Goal: Task Accomplishment & Management: Manage account settings

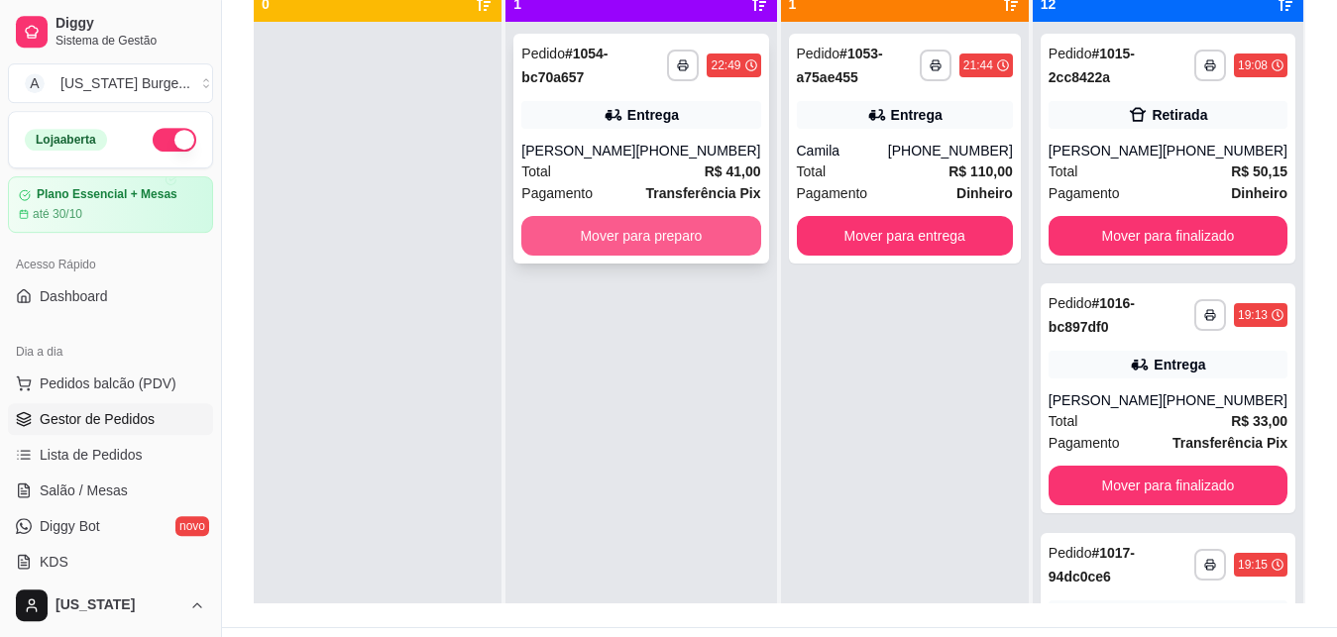
scroll to position [256, 0]
click at [700, 239] on button "Mover para preparo" at bounding box center [640, 236] width 239 height 40
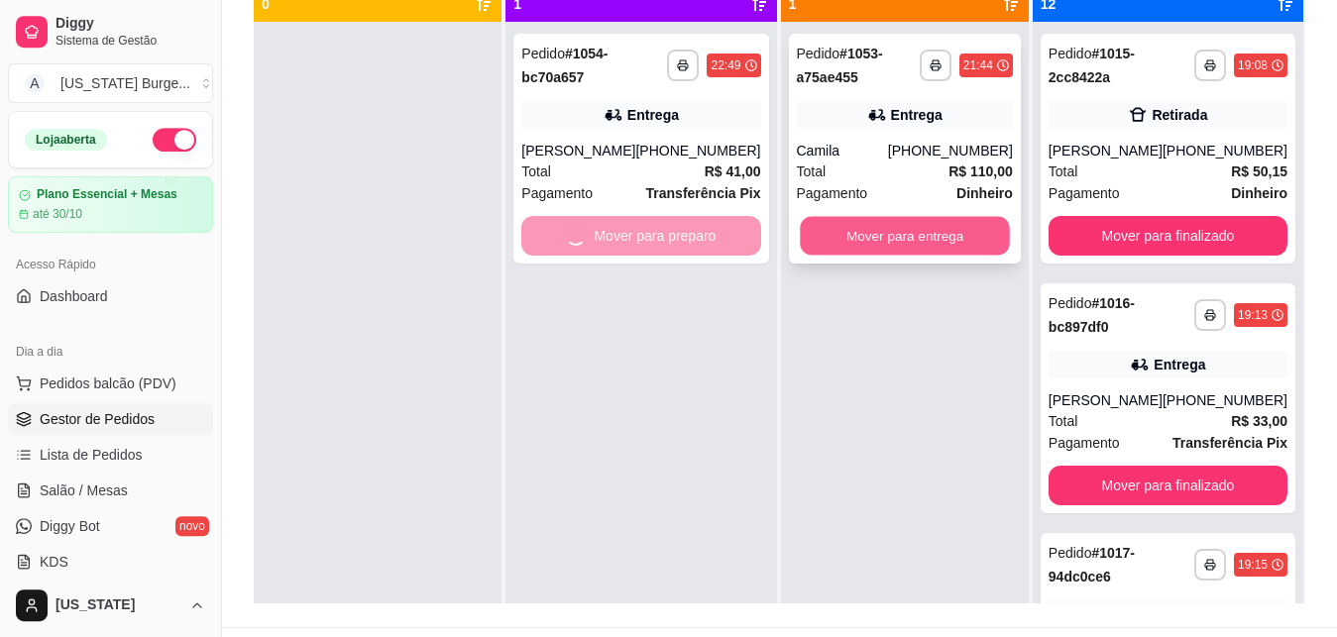
click at [916, 224] on button "Mover para entrega" at bounding box center [905, 236] width 210 height 39
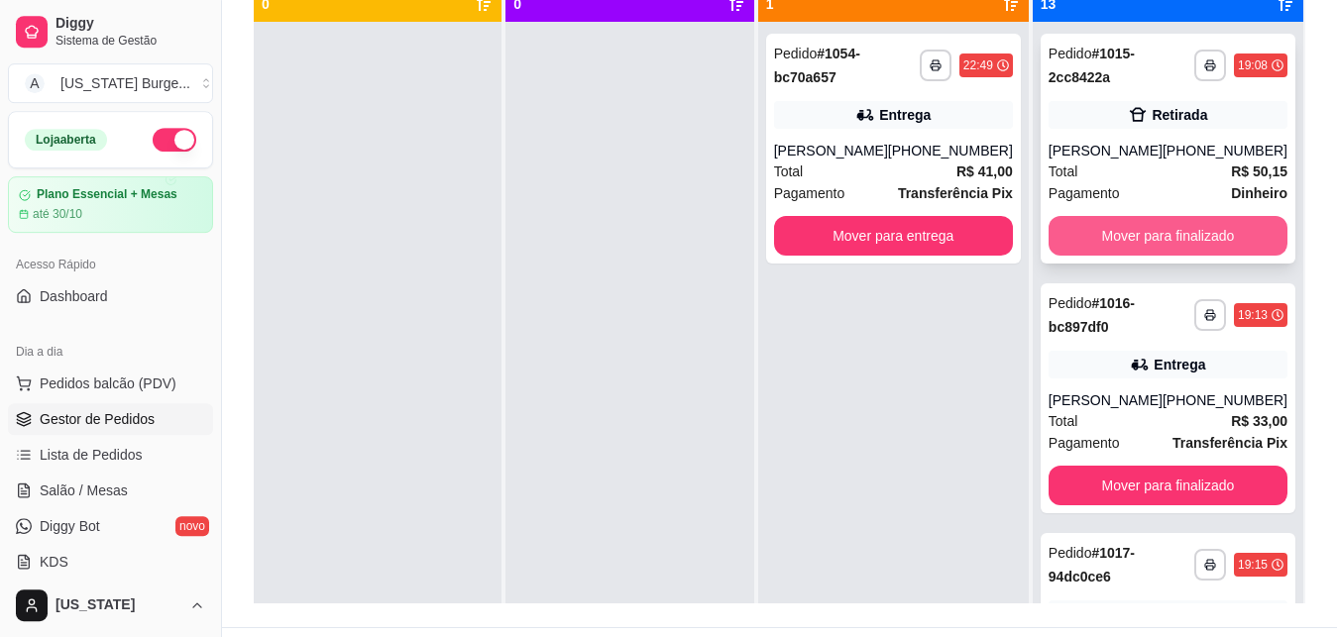
click at [1113, 252] on button "Mover para finalizado" at bounding box center [1167, 236] width 239 height 40
click at [1107, 244] on button "Mover para finalizado" at bounding box center [1167, 236] width 232 height 39
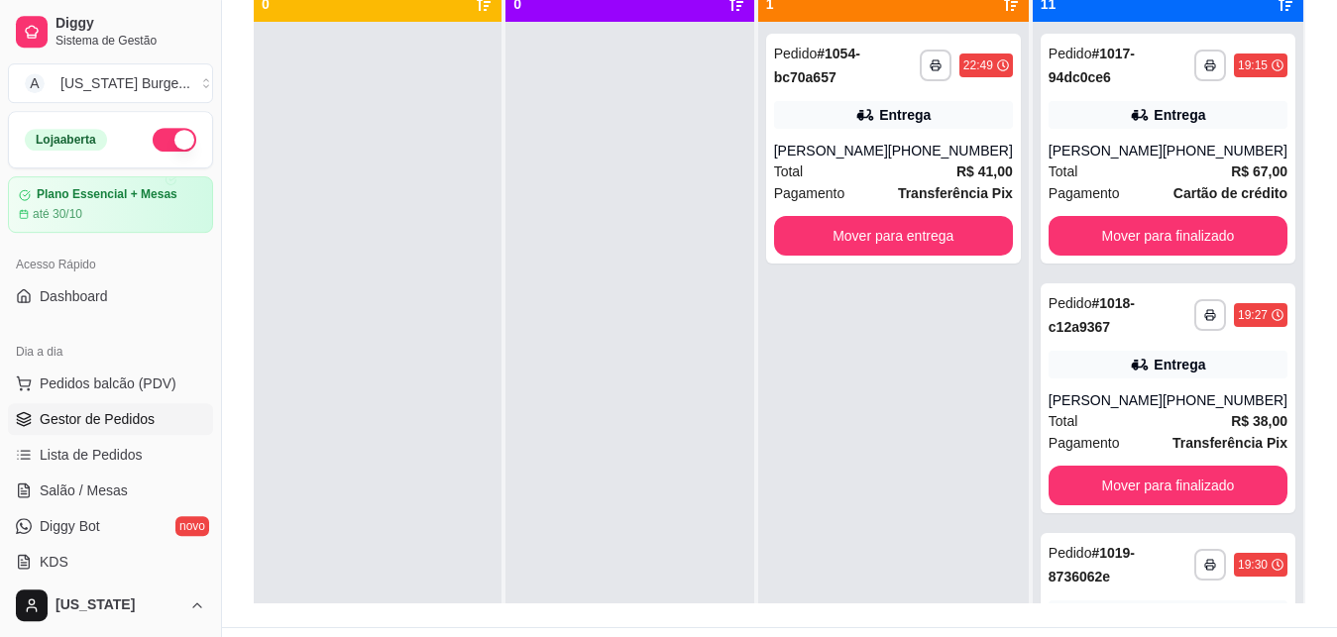
click at [1107, 244] on button "Mover para finalizado" at bounding box center [1167, 236] width 239 height 40
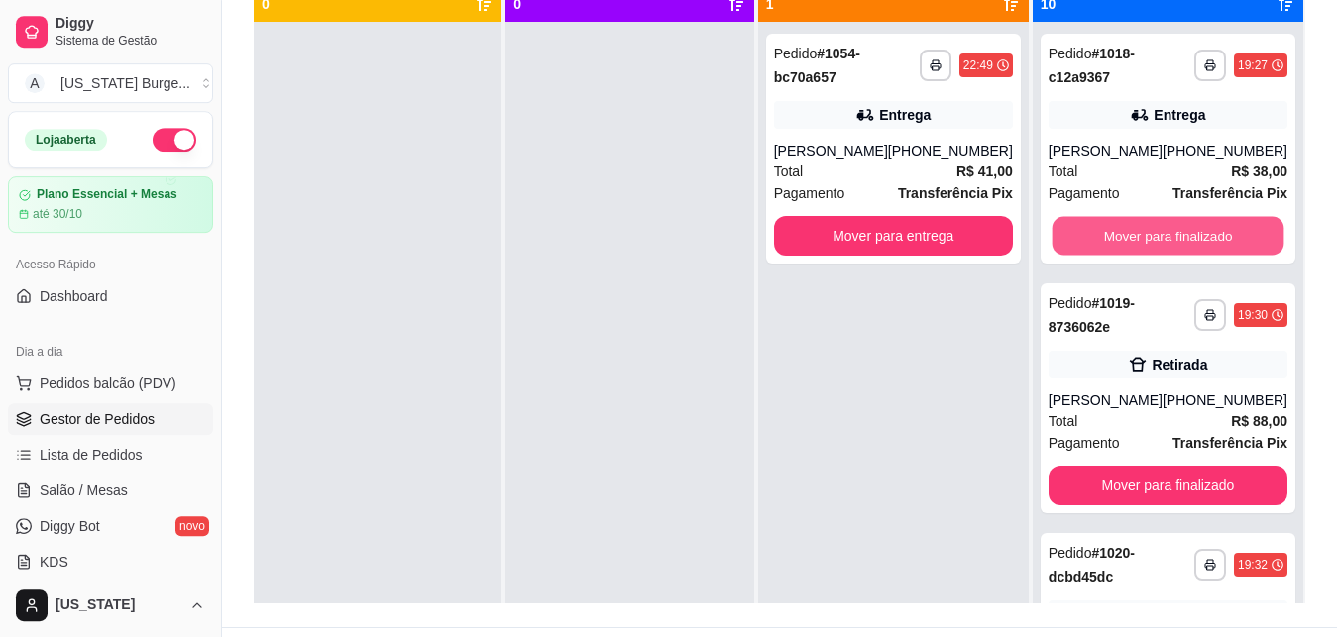
click at [1107, 244] on button "Mover para finalizado" at bounding box center [1167, 236] width 232 height 39
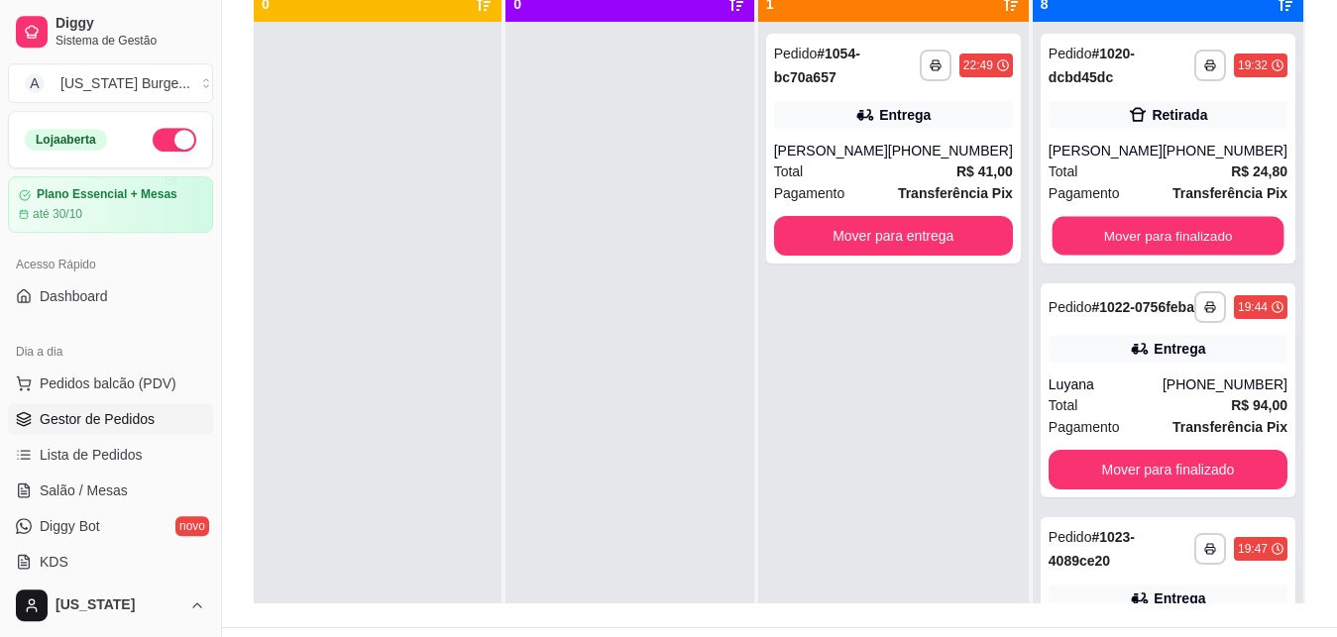
click at [1107, 244] on button "Mover para finalizado" at bounding box center [1167, 236] width 232 height 39
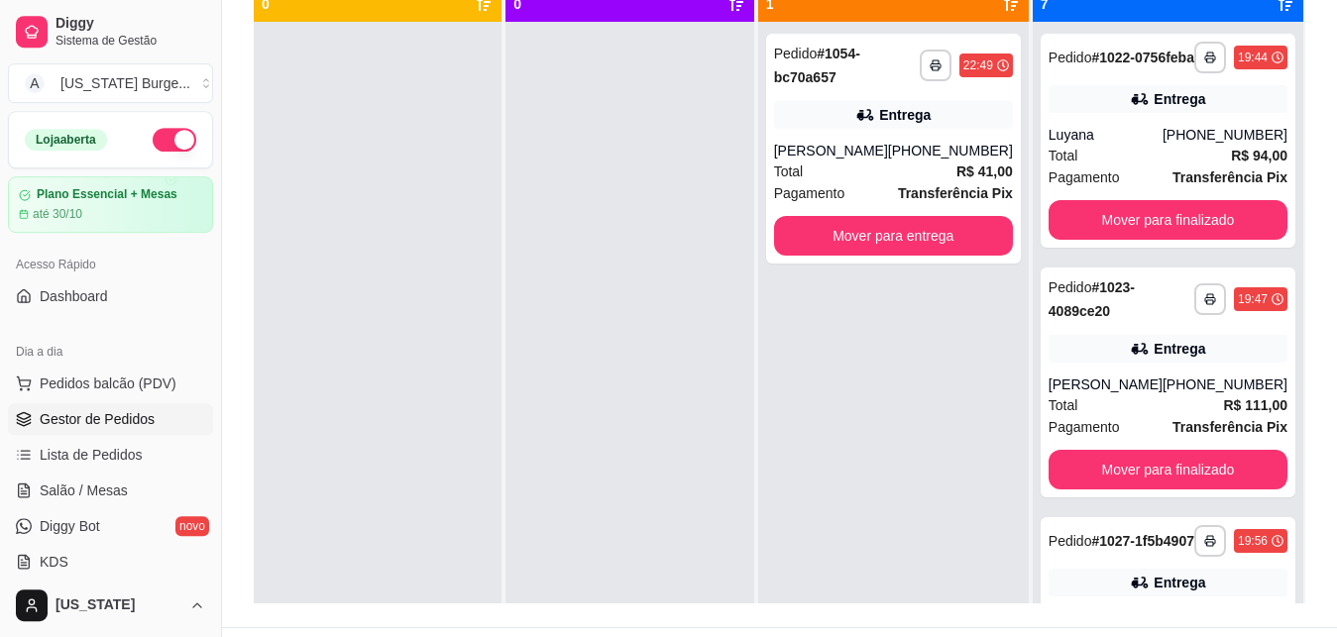
click at [1107, 240] on button "Mover para finalizado" at bounding box center [1167, 220] width 239 height 40
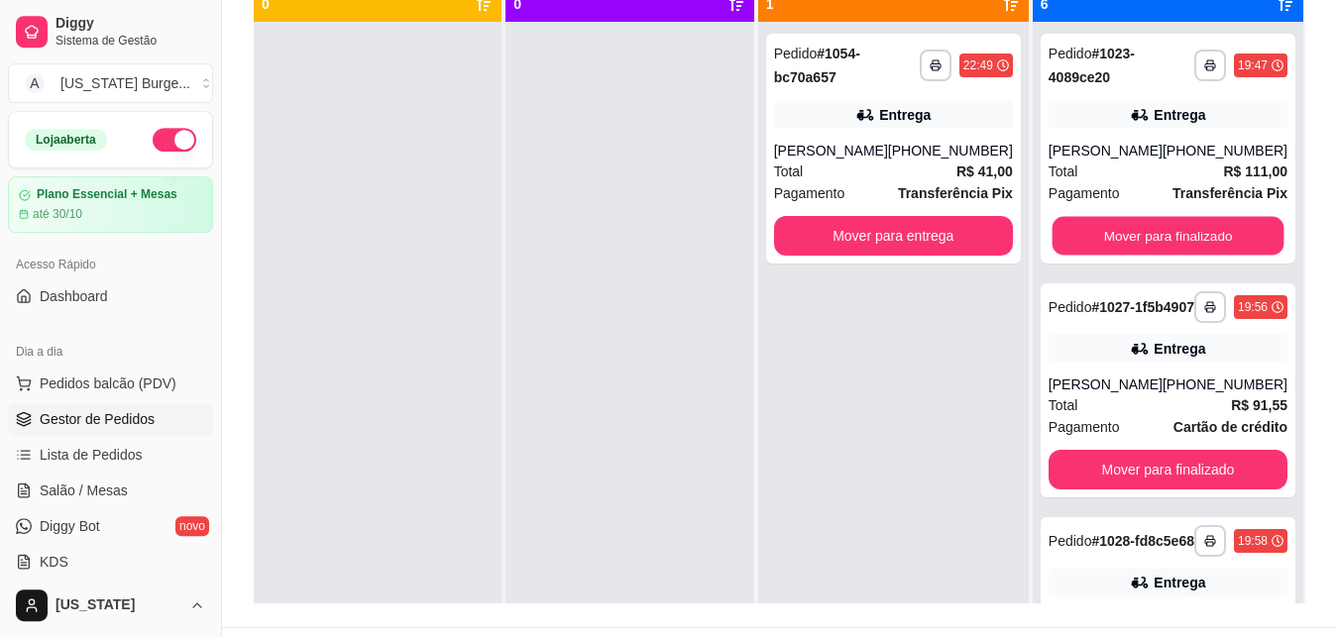
click at [1107, 244] on button "Mover para finalizado" at bounding box center [1167, 236] width 232 height 39
click at [1107, 450] on button "Mover para finalizado" at bounding box center [1167, 470] width 239 height 40
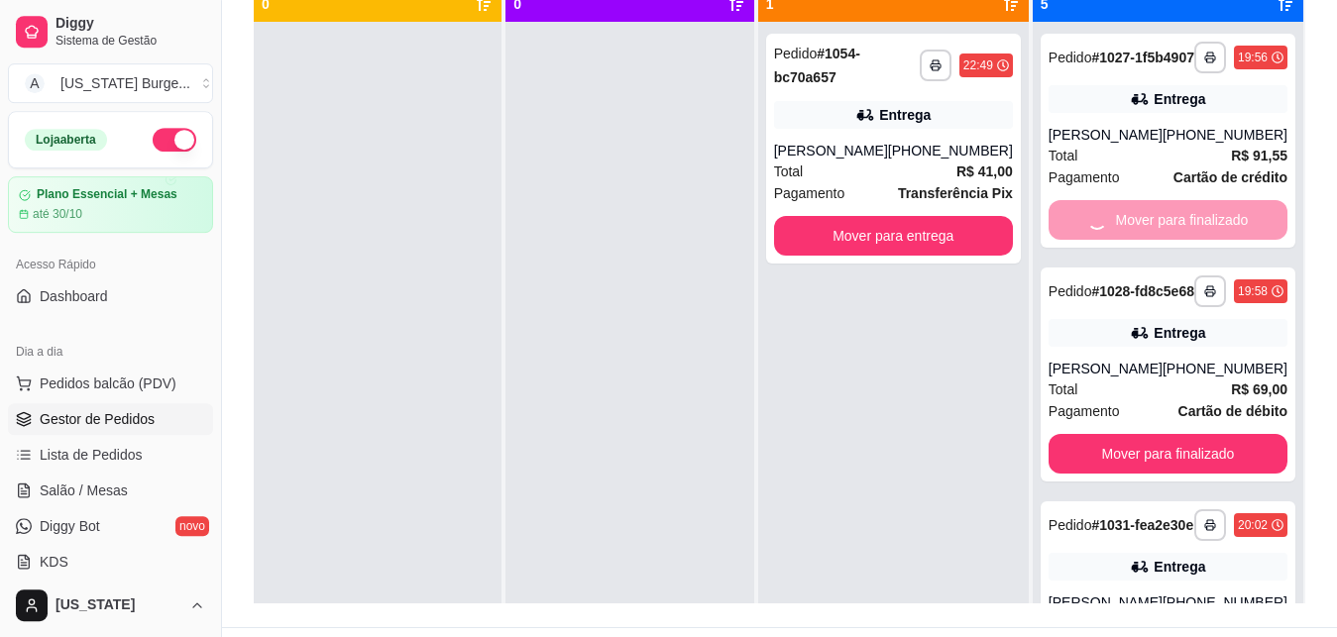
click at [1107, 240] on div "Mover para finalizado" at bounding box center [1167, 220] width 239 height 40
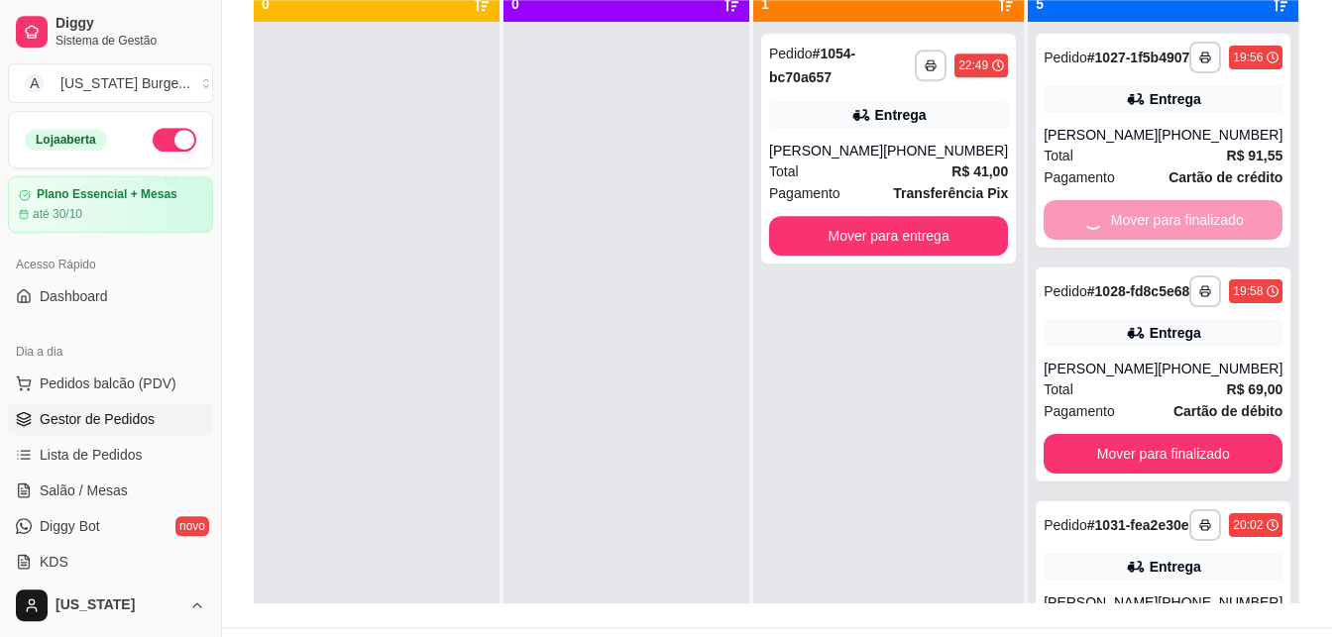
click at [1107, 240] on div "Mover para finalizado" at bounding box center [1162, 220] width 239 height 40
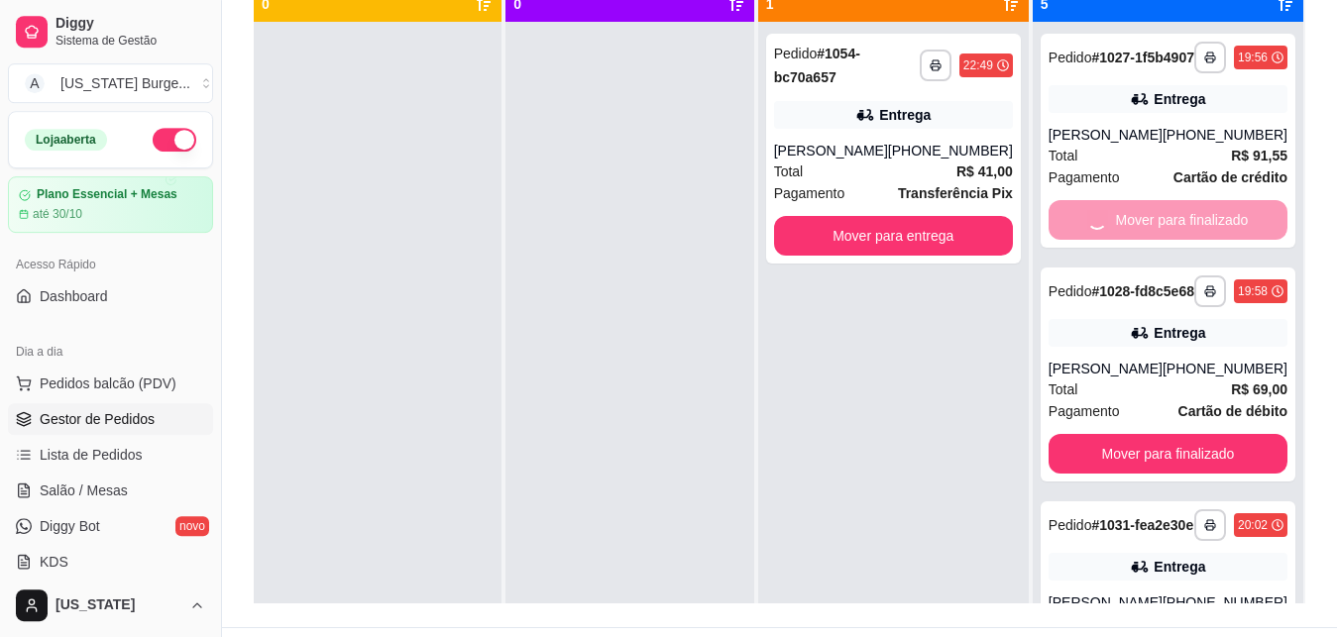
click at [1107, 240] on div "Mover para finalizado" at bounding box center [1167, 220] width 239 height 40
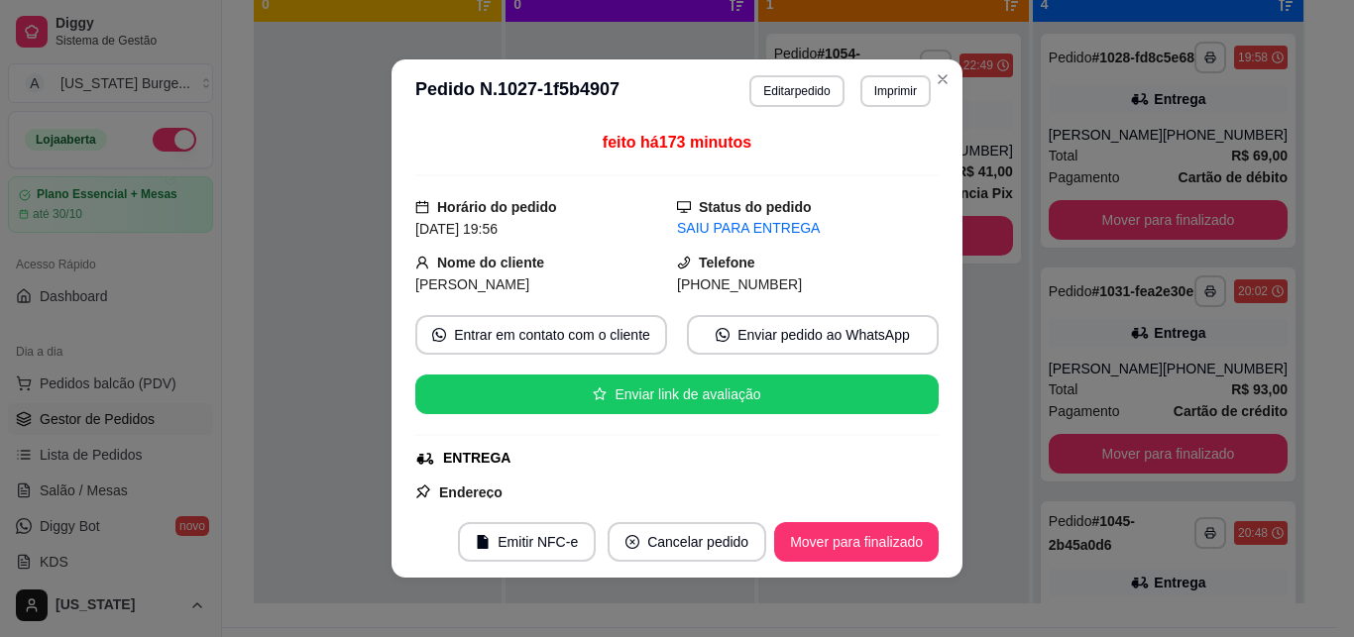
click at [1107, 240] on button "Mover para finalizado" at bounding box center [1167, 220] width 239 height 40
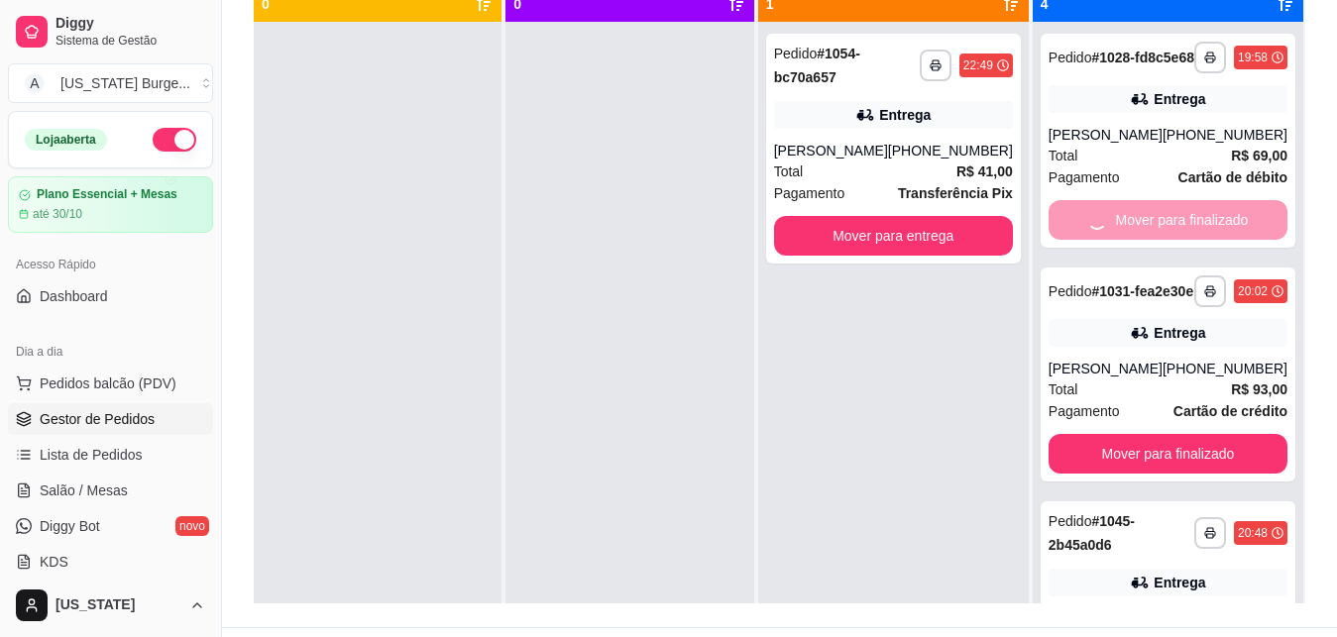
click at [1107, 240] on div "Mover para finalizado" at bounding box center [1167, 220] width 239 height 40
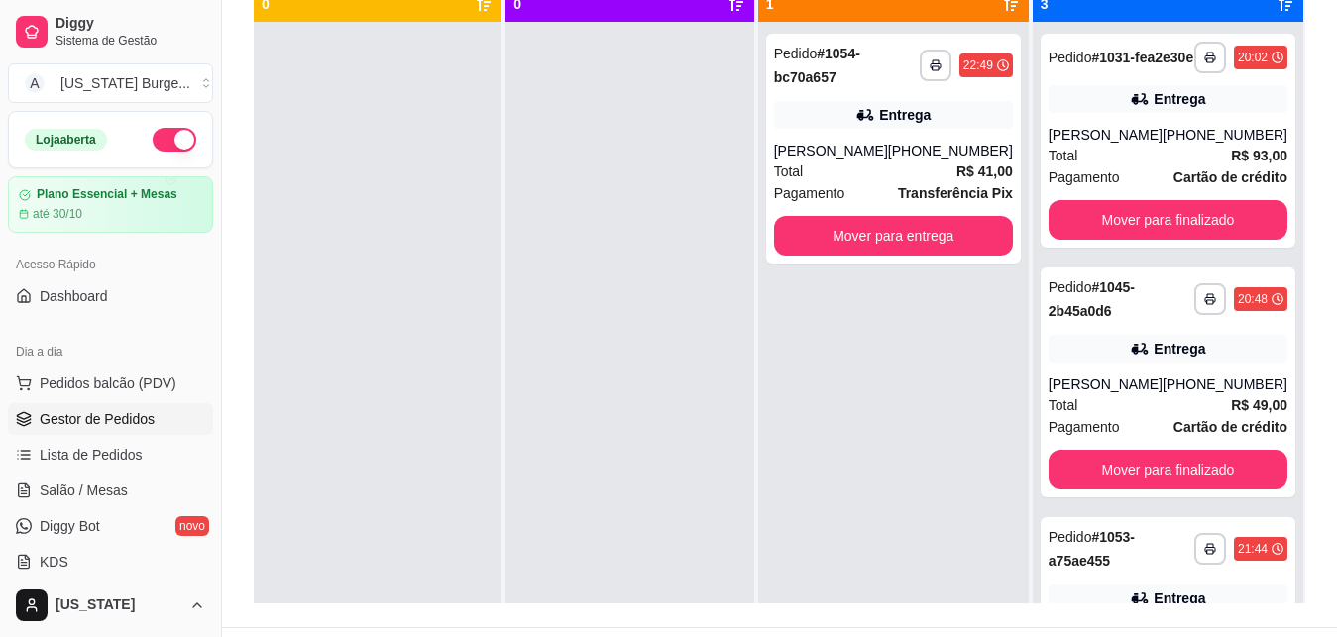
click at [1107, 240] on button "Mover para finalizado" at bounding box center [1167, 220] width 239 height 40
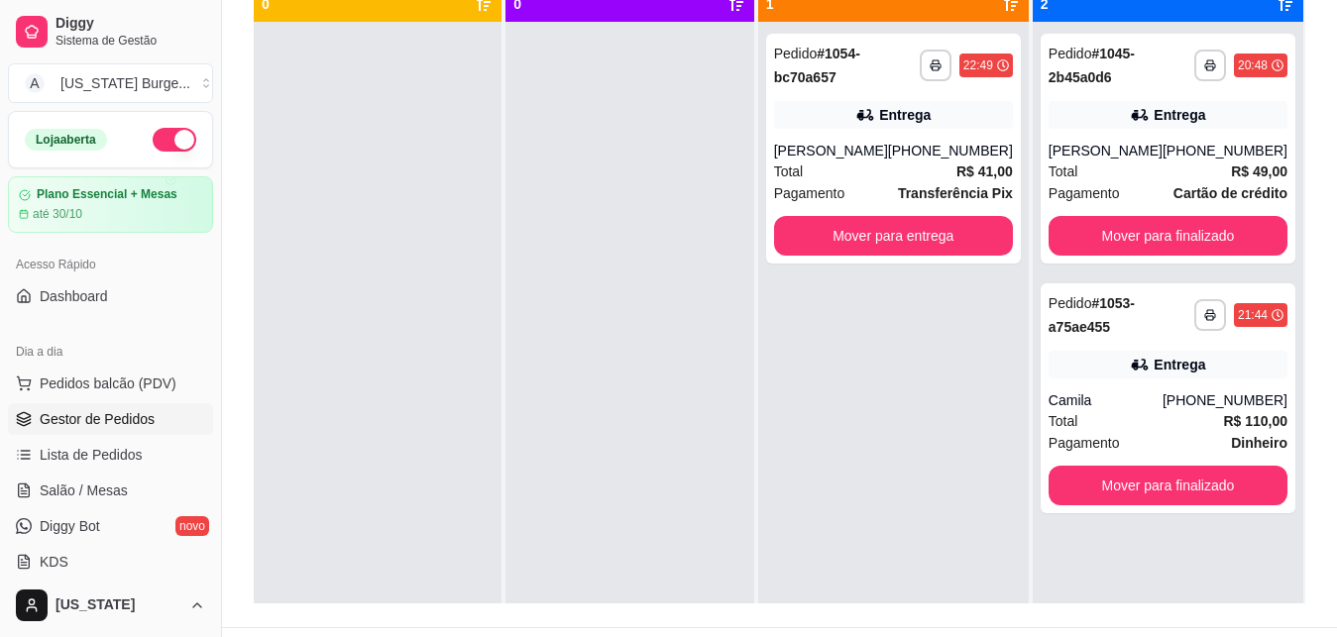
click at [1107, 244] on button "Mover para finalizado" at bounding box center [1167, 236] width 239 height 40
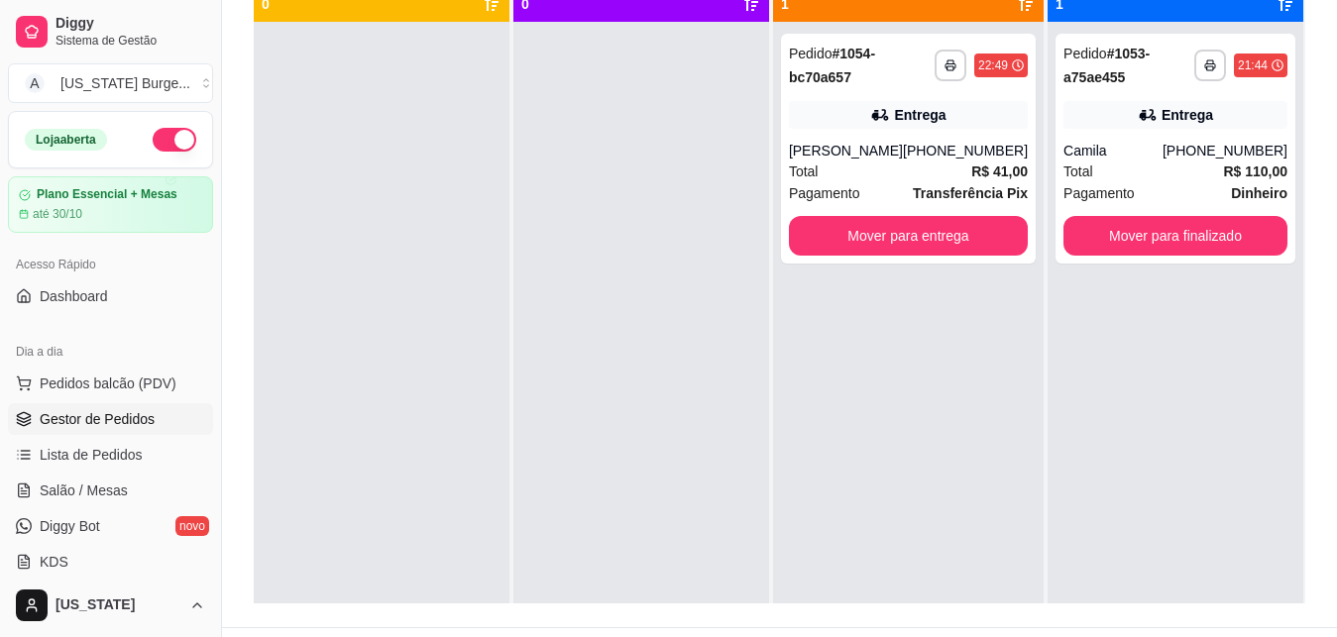
click at [1107, 244] on button "Mover para finalizado" at bounding box center [1175, 236] width 224 height 40
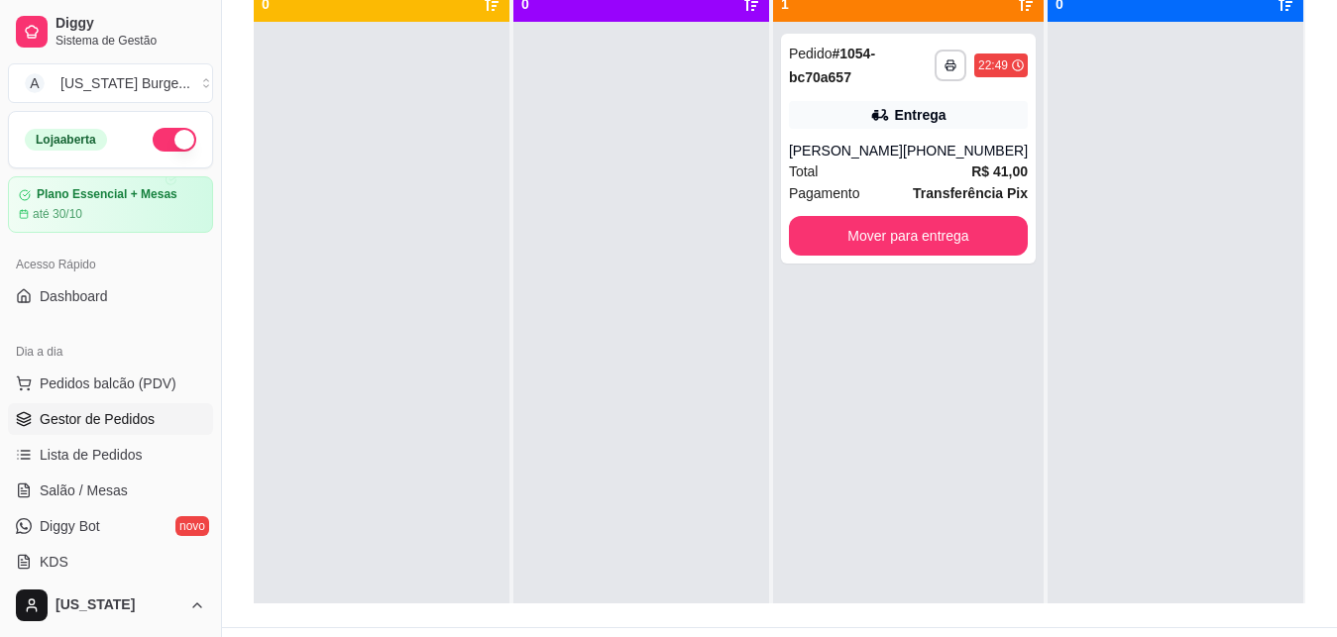
click at [158, 140] on button "button" at bounding box center [175, 140] width 44 height 24
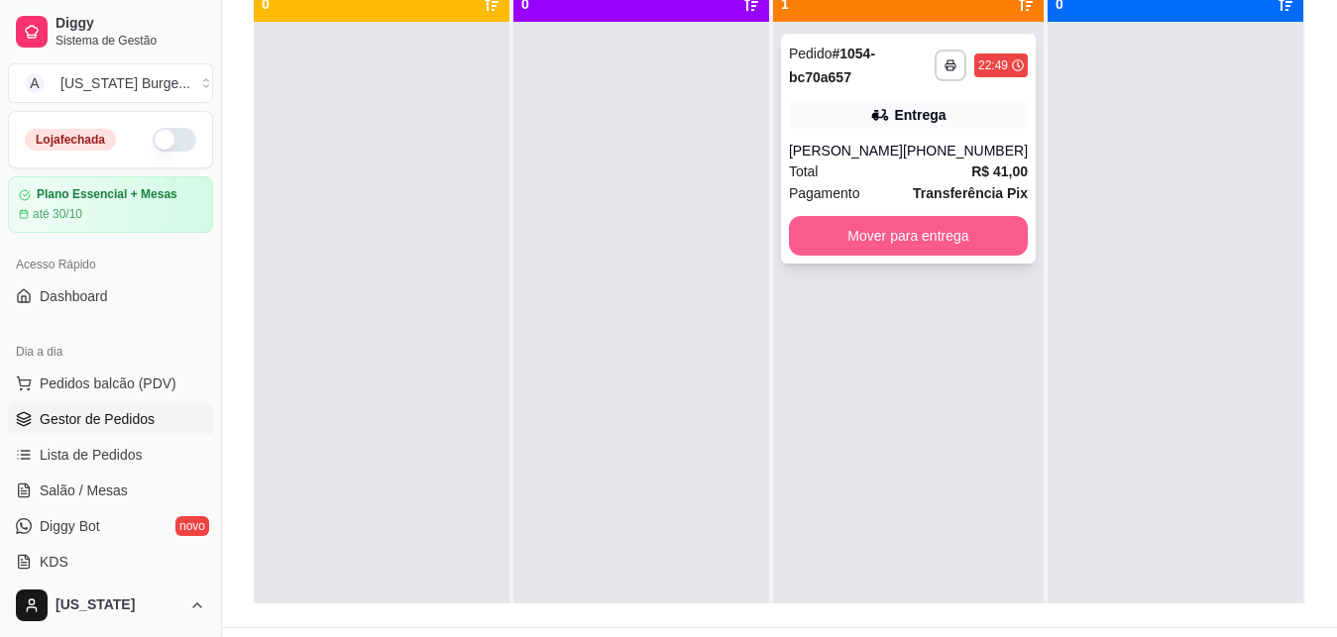
click at [971, 231] on button "Mover para entrega" at bounding box center [908, 236] width 239 height 40
